Goal: Transaction & Acquisition: Purchase product/service

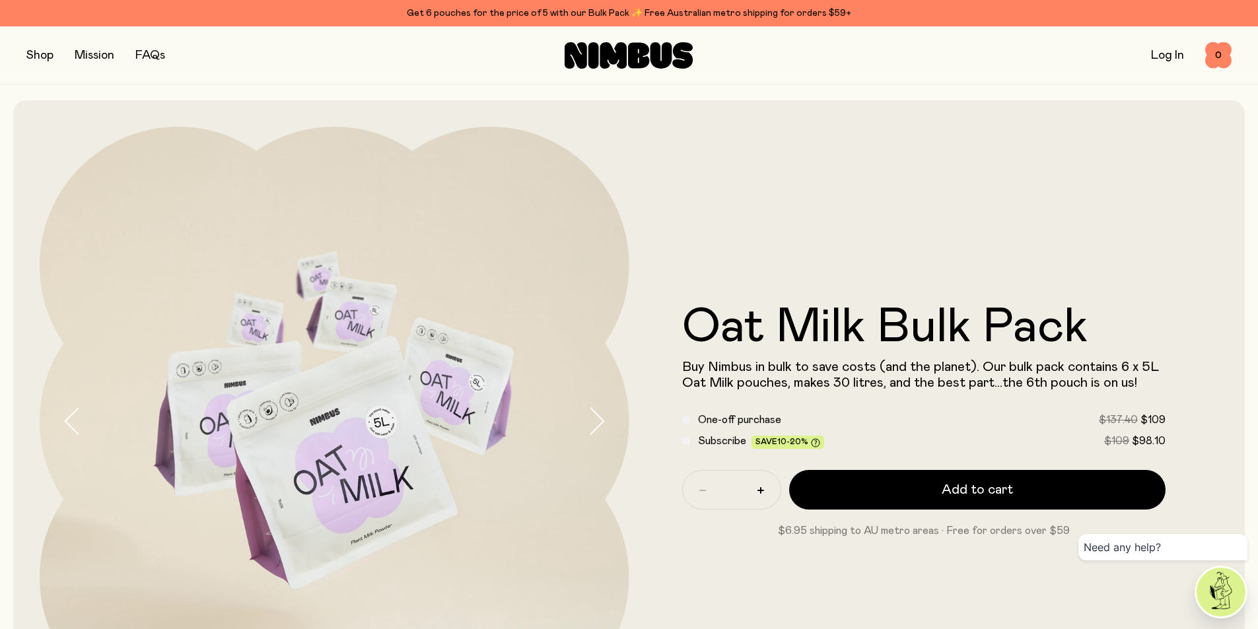
click at [39, 53] on button "button" at bounding box center [39, 55] width 27 height 18
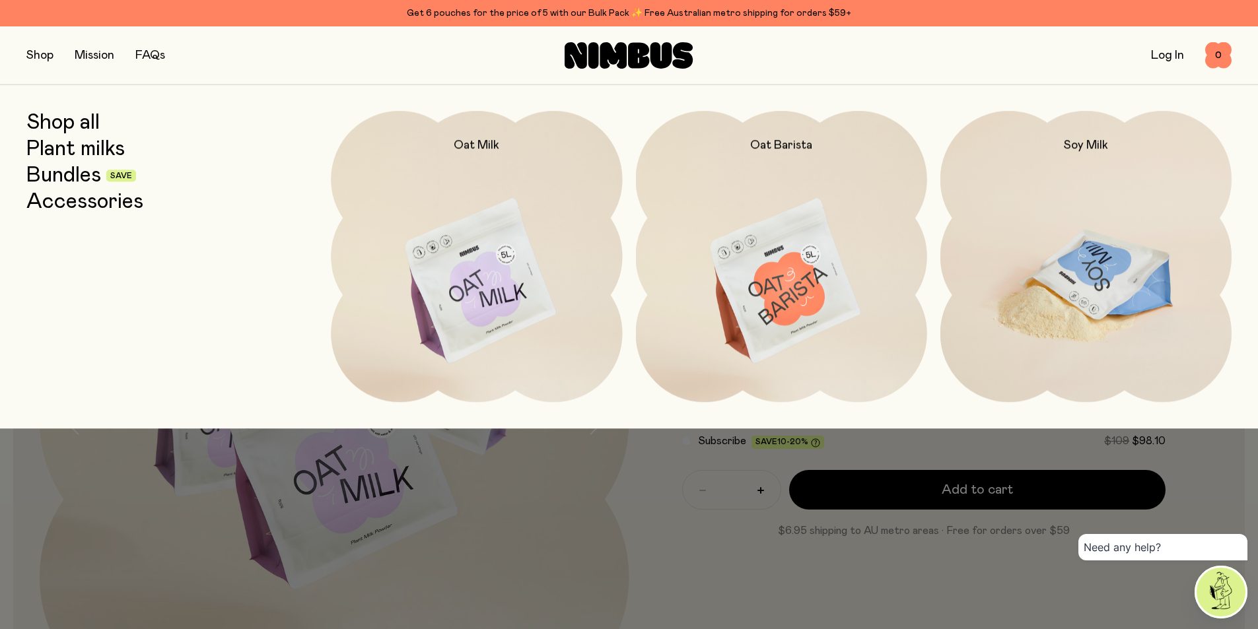
click at [1082, 282] on img at bounding box center [1085, 282] width 291 height 342
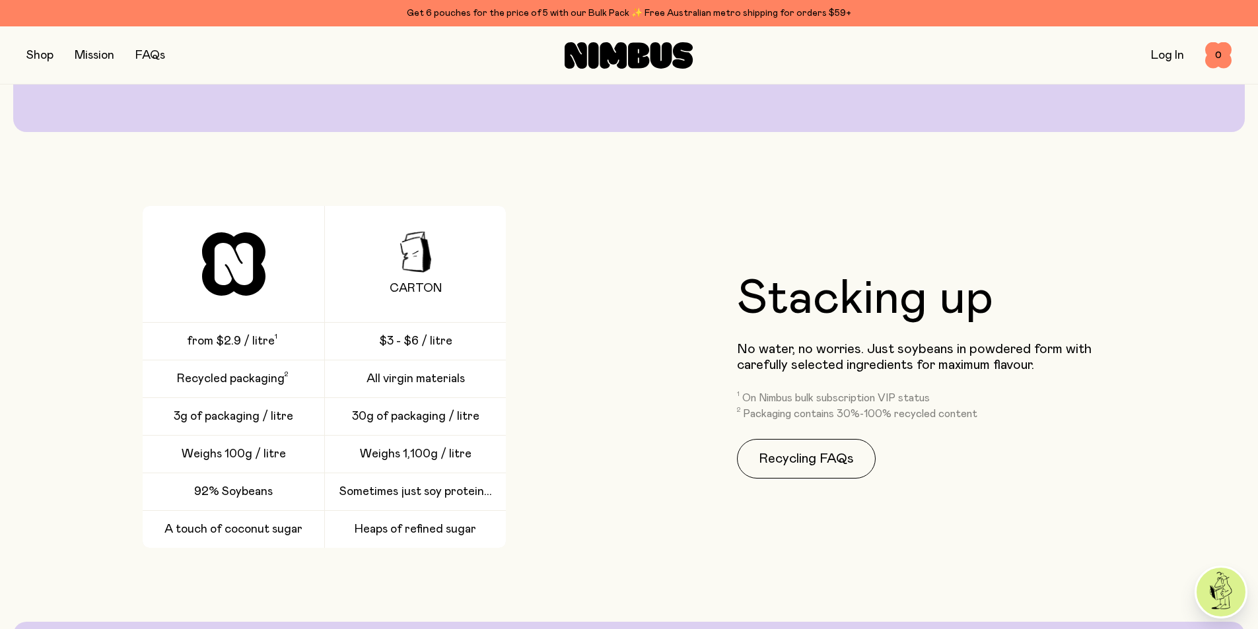
scroll to position [2087, 0]
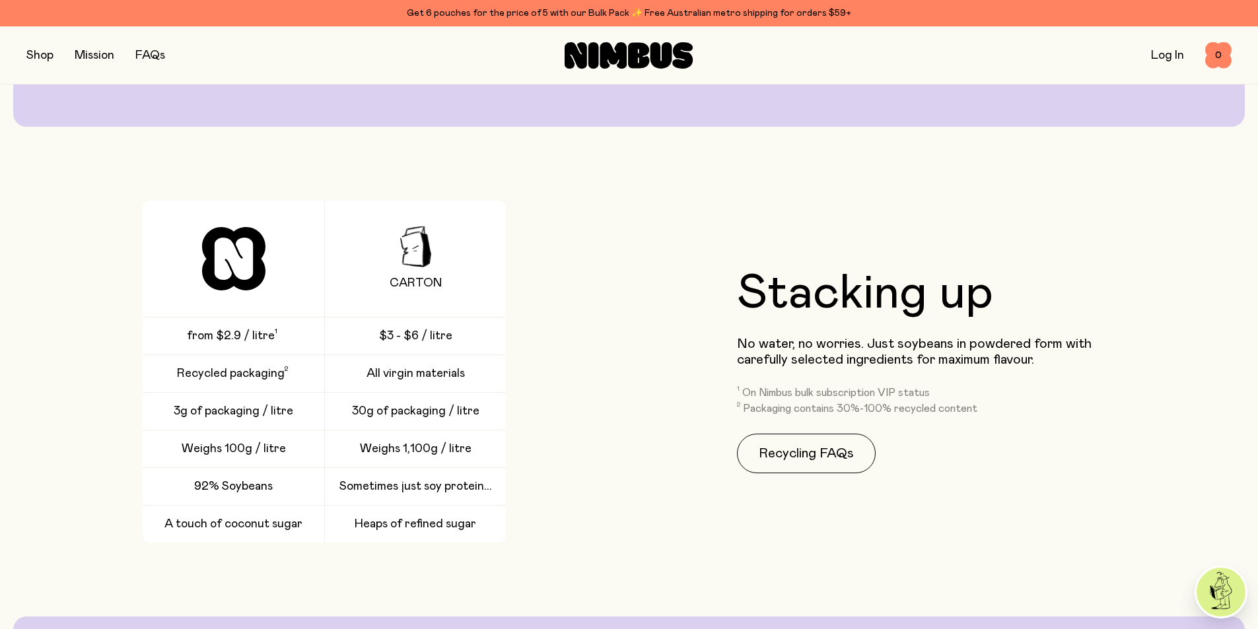
click at [228, 261] on icon at bounding box center [233, 258] width 63 height 63
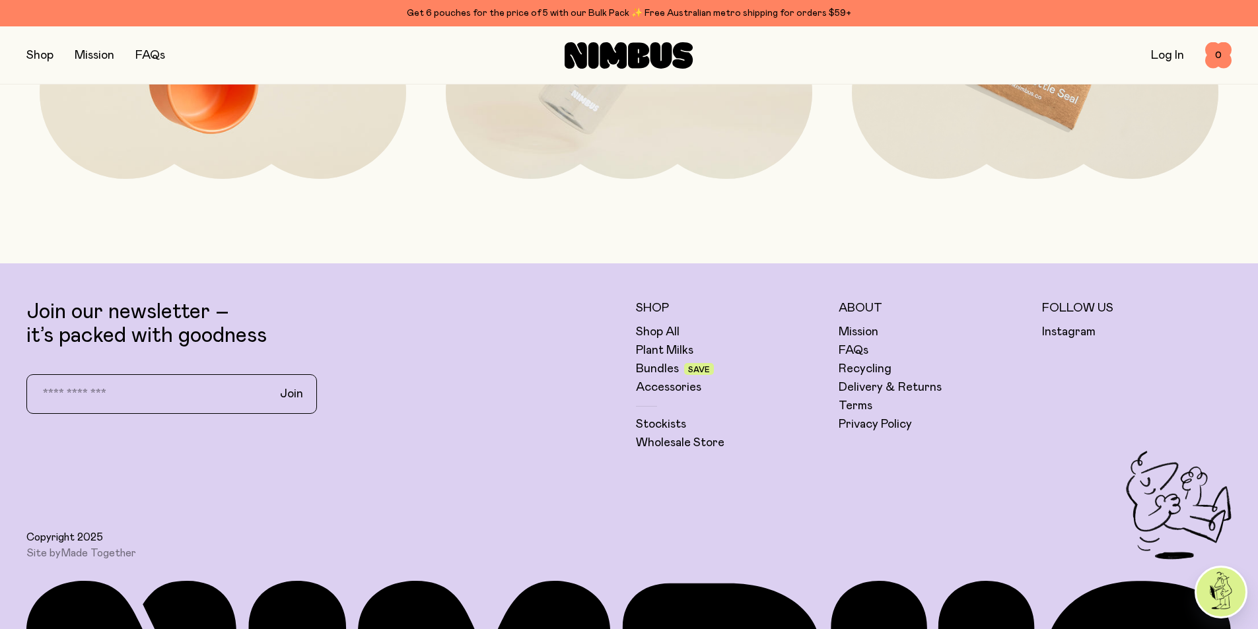
scroll to position [3785, 0]
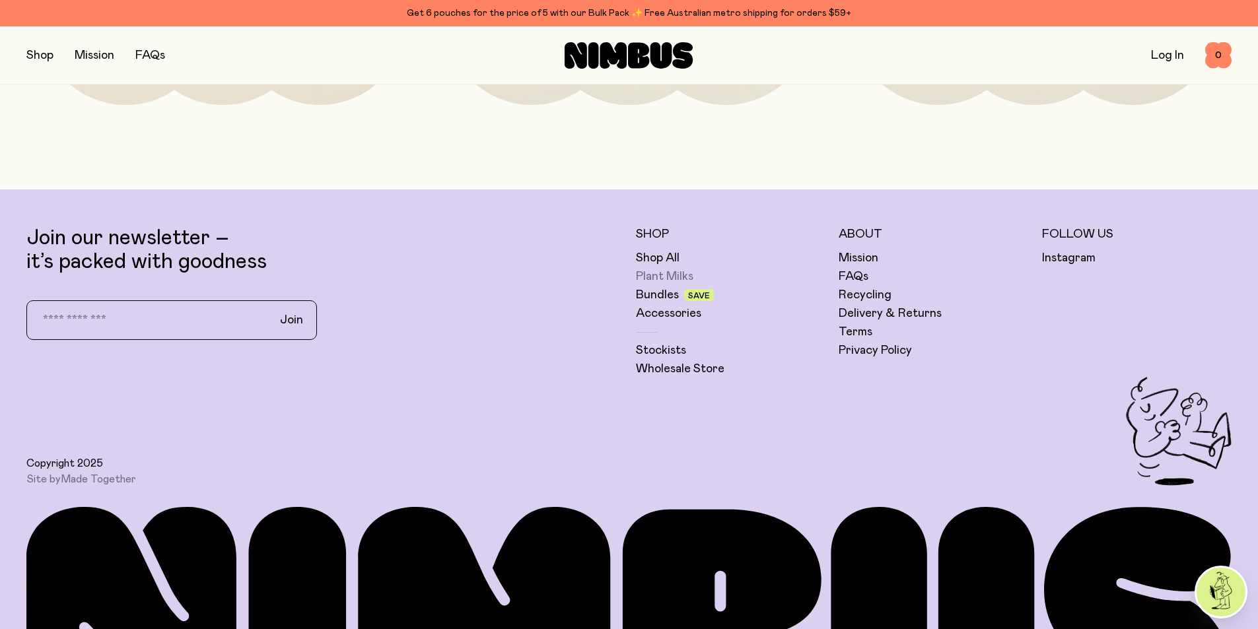
click at [659, 273] on link "Plant Milks" at bounding box center [664, 277] width 57 height 16
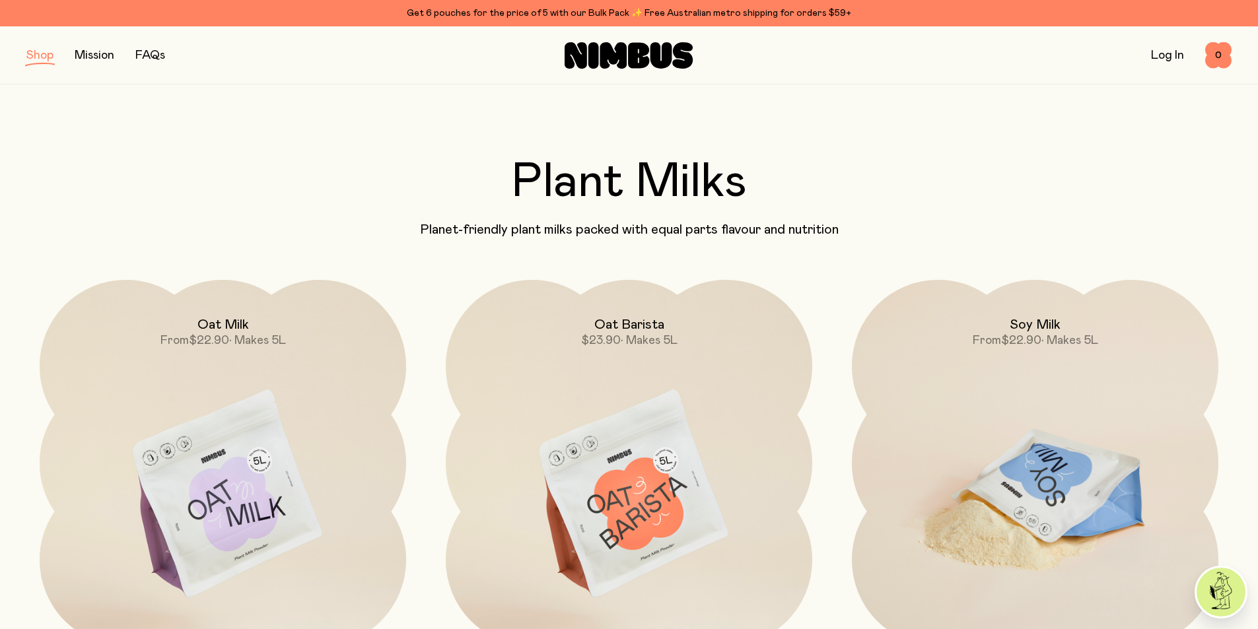
click at [1092, 386] on img at bounding box center [1035, 495] width 367 height 431
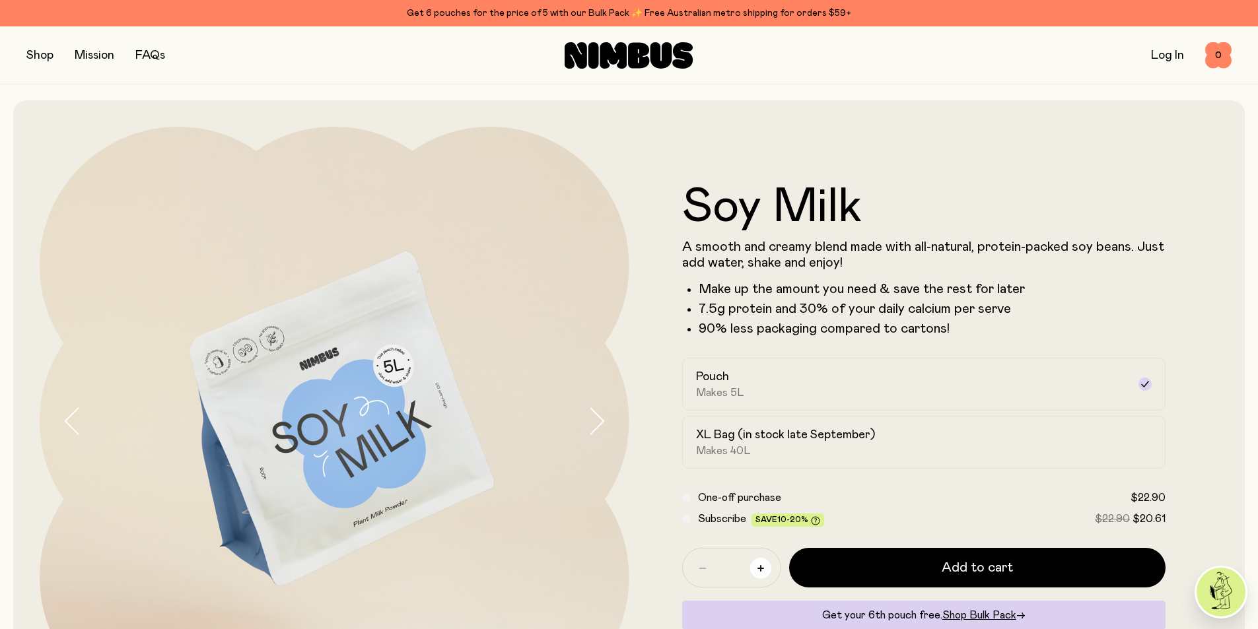
click at [761, 568] on icon "button" at bounding box center [760, 568] width 7 height 7
type input "*"
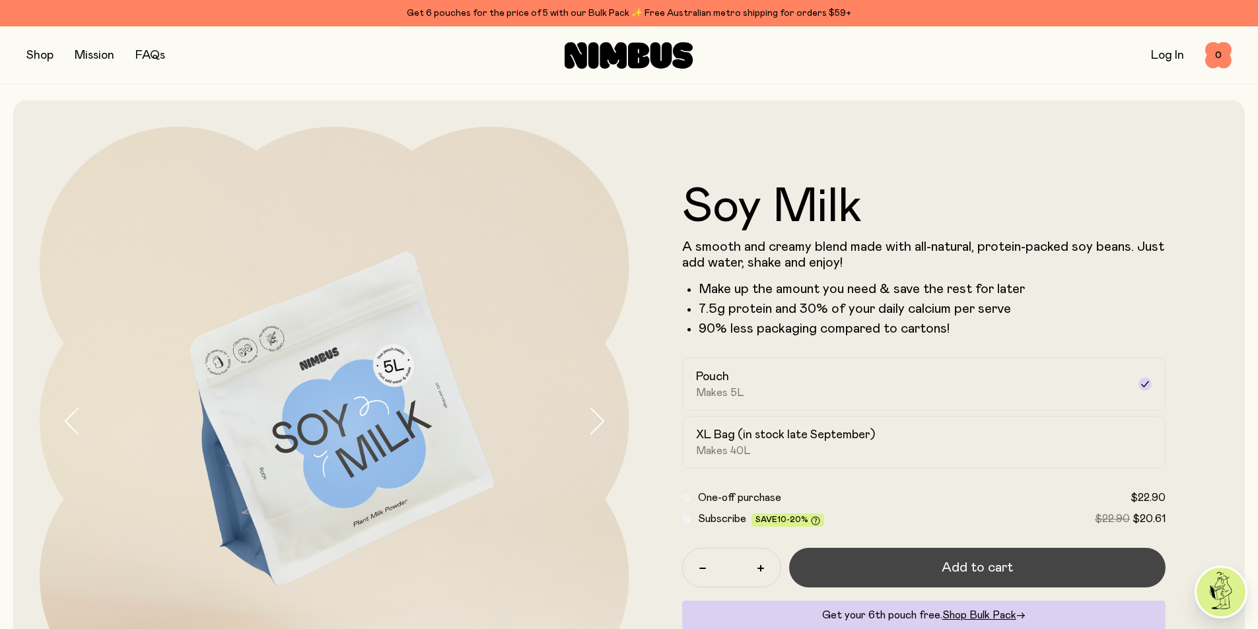
click at [971, 568] on span "Add to cart" at bounding box center [977, 568] width 71 height 18
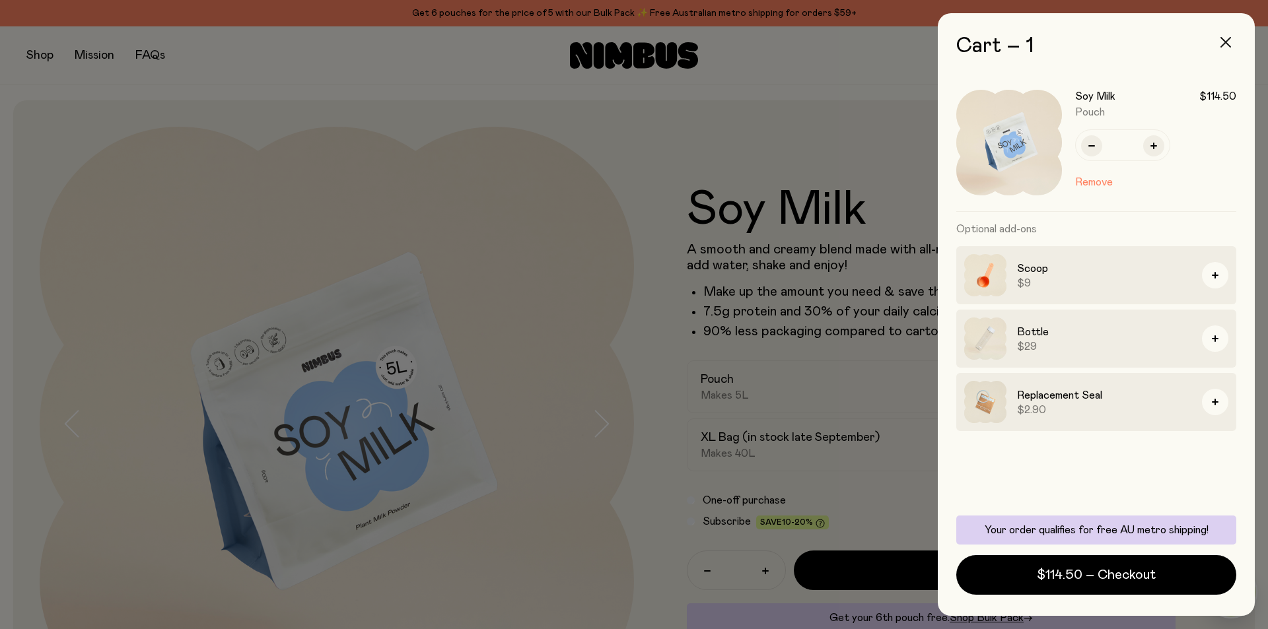
click at [1226, 42] on icon "button" at bounding box center [1225, 42] width 11 height 11
